Goal: Information Seeking & Learning: Learn about a topic

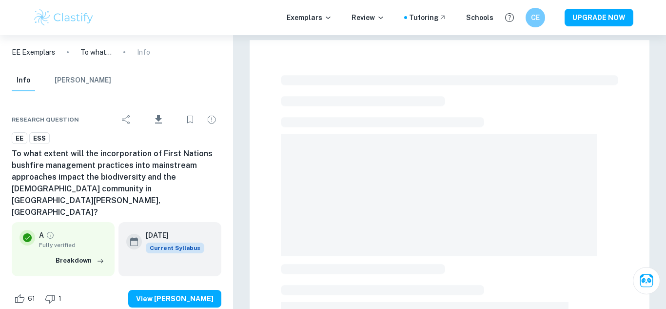
checkbox input "true"
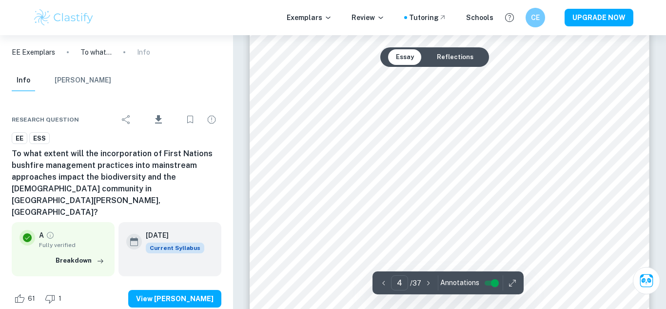
type input "5"
